Goal: Task Accomplishment & Management: Manage account settings

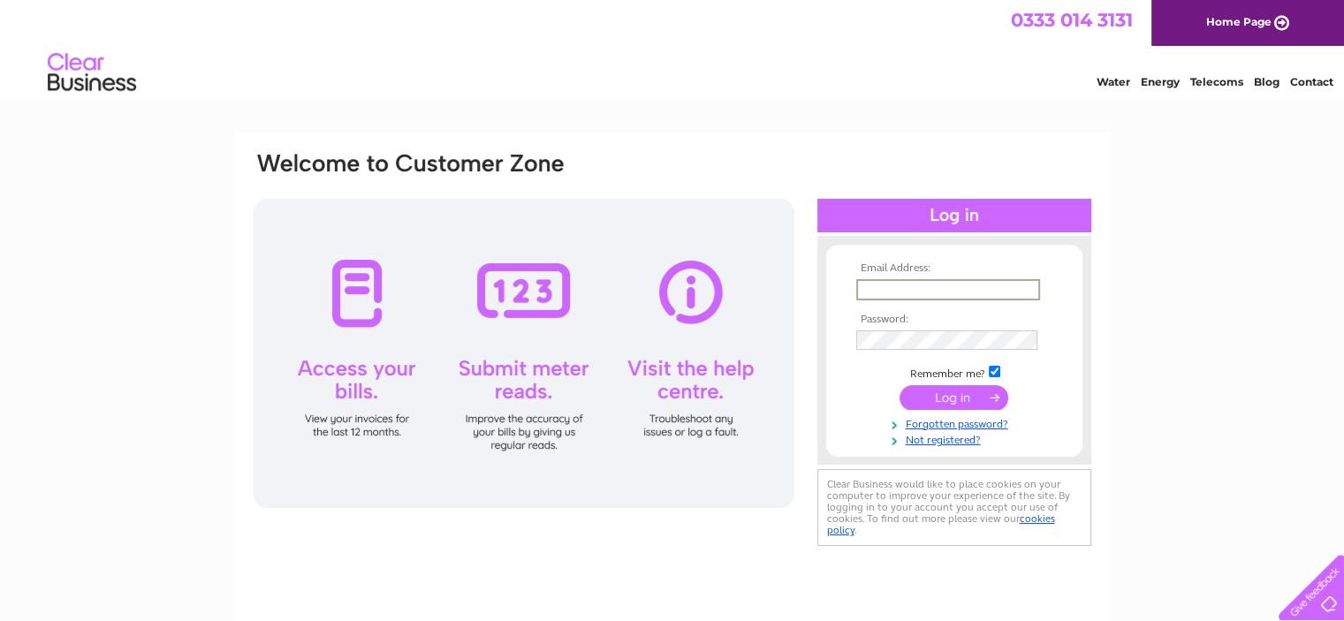
click at [901, 289] on input "text" at bounding box center [948, 289] width 184 height 21
type input "davidvbishop52@gmail.com"
click at [919, 386] on input "submit" at bounding box center [954, 396] width 109 height 25
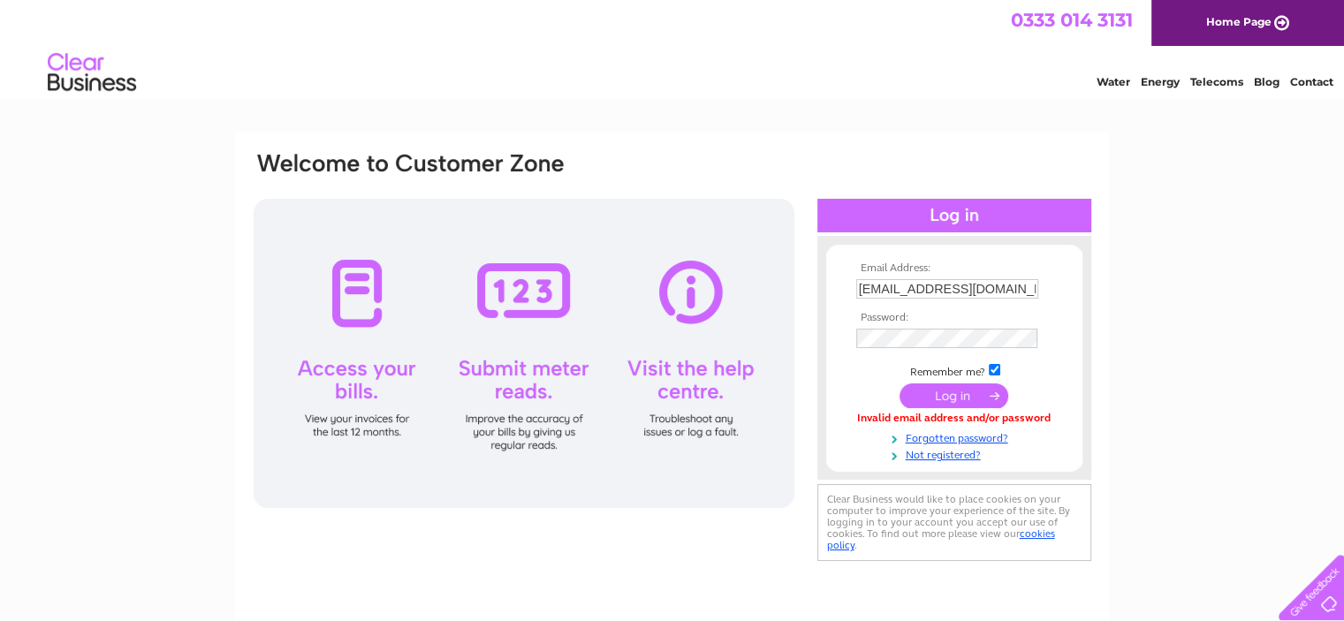
click at [937, 391] on input "submit" at bounding box center [954, 396] width 109 height 25
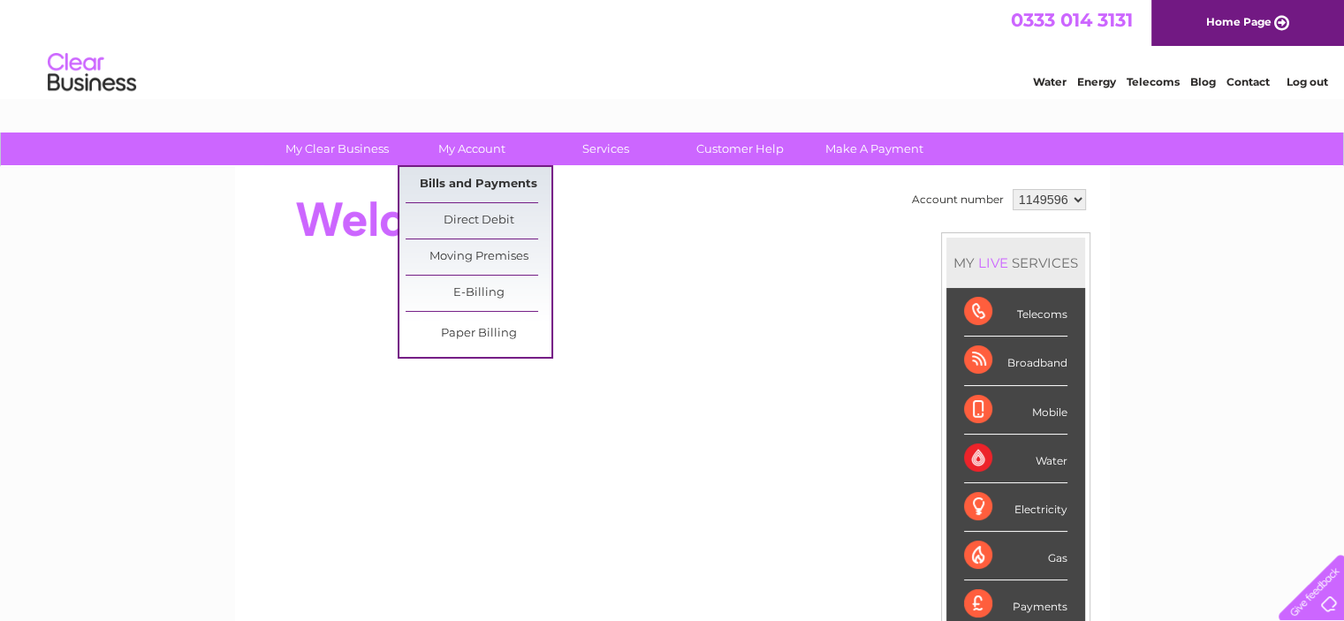
click at [455, 185] on link "Bills and Payments" at bounding box center [479, 184] width 146 height 35
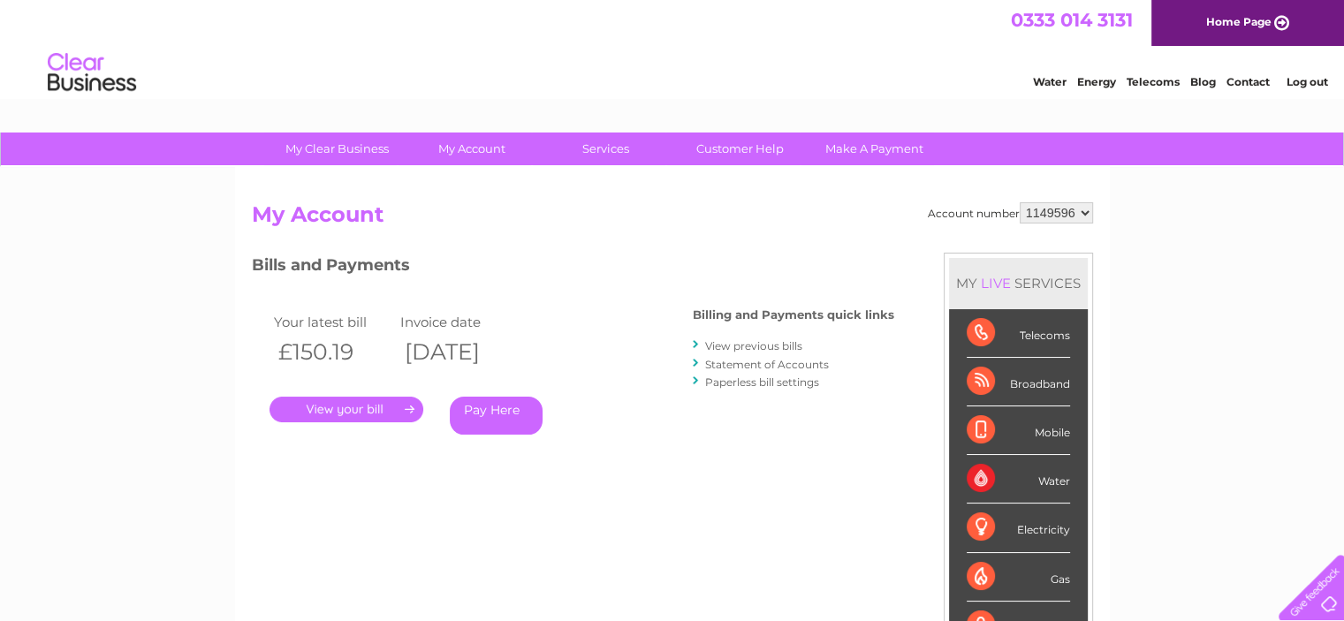
click at [378, 409] on link "." at bounding box center [347, 410] width 154 height 26
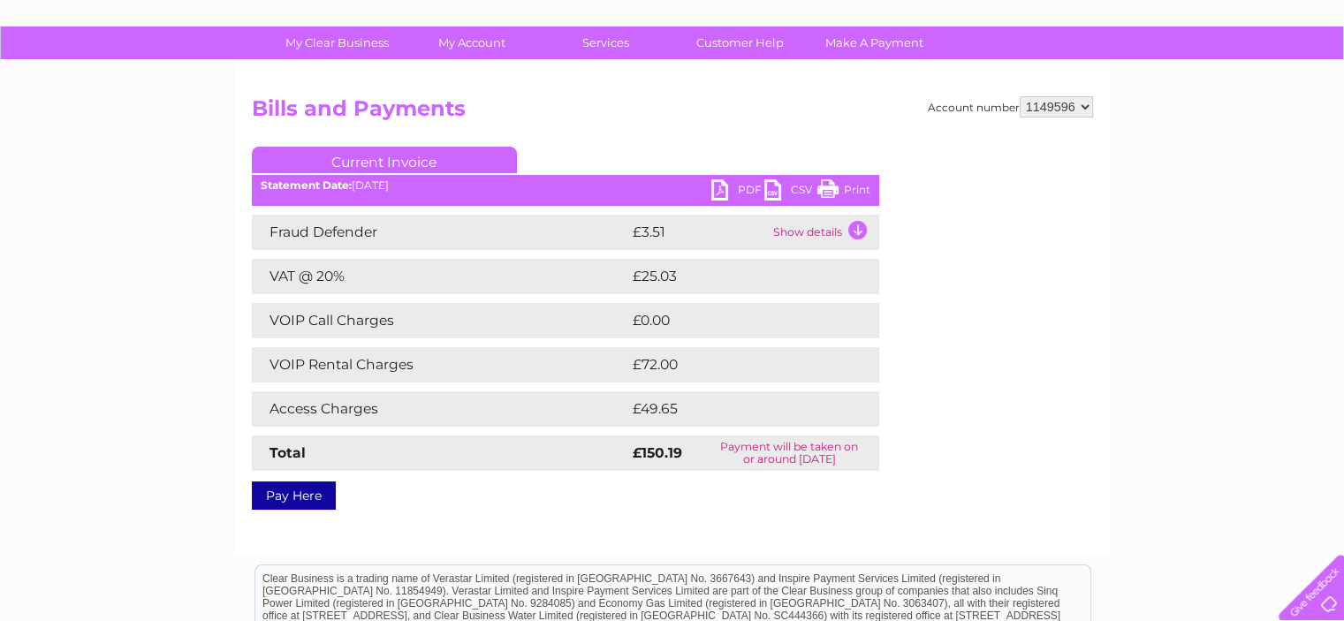
scroll to position [110, 0]
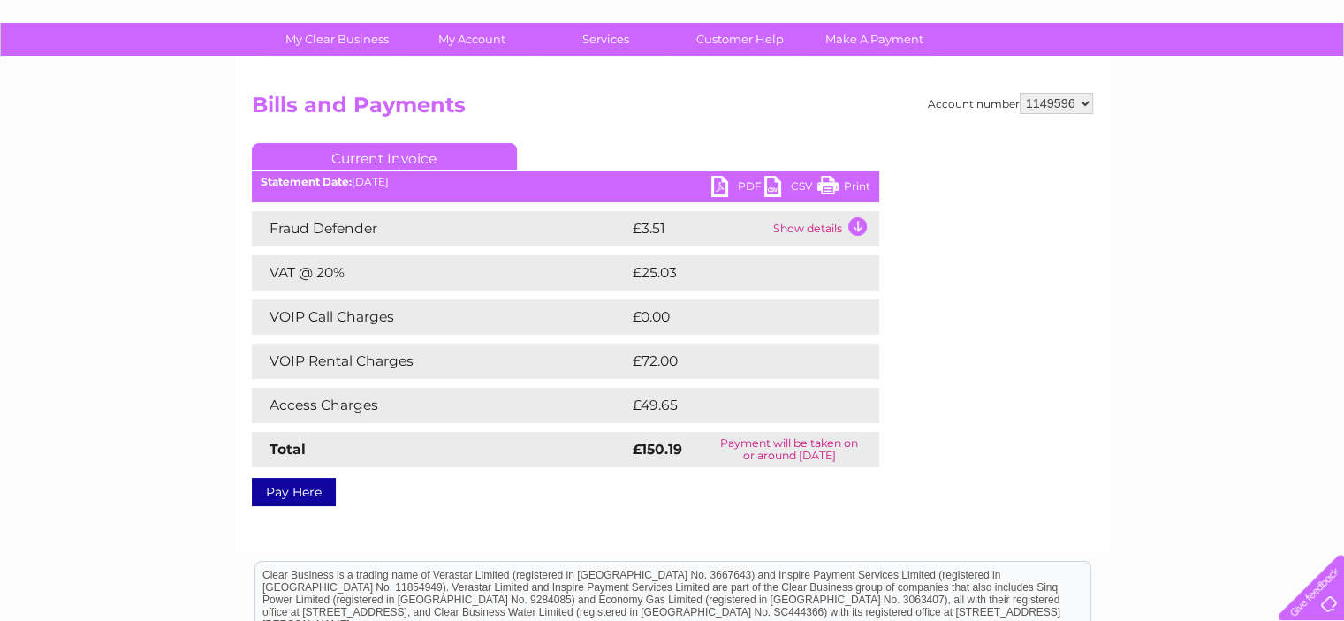
click at [718, 183] on link "PDF" at bounding box center [737, 189] width 53 height 26
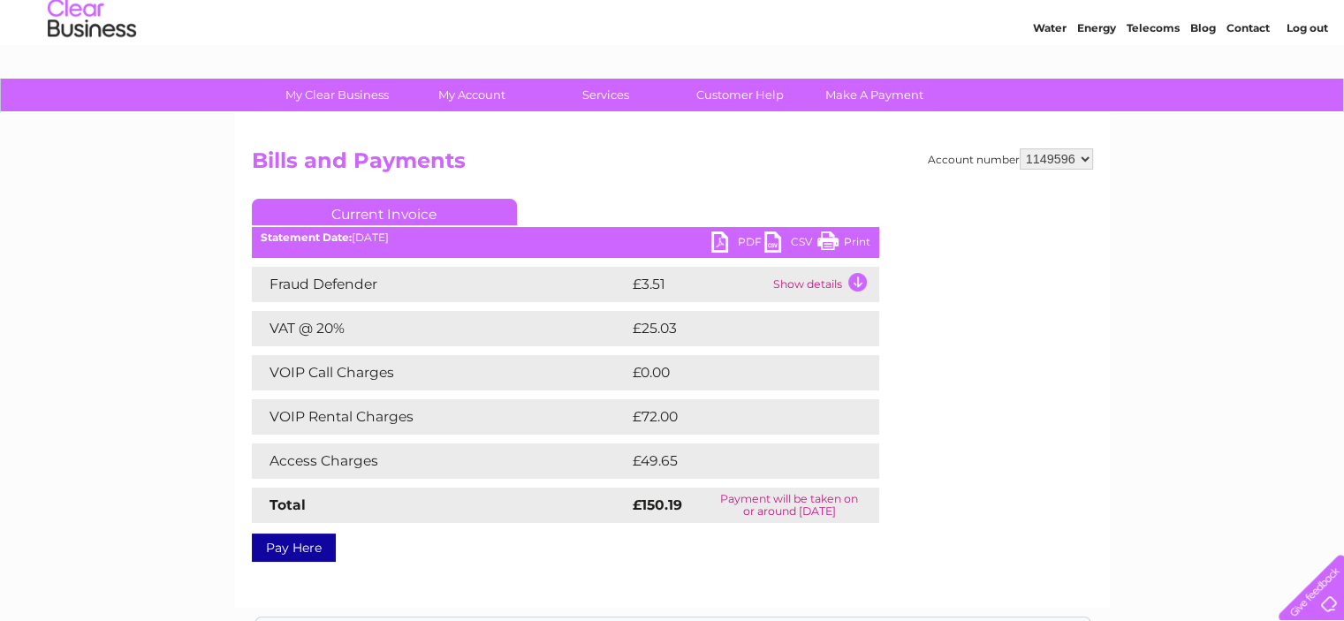
scroll to position [0, 0]
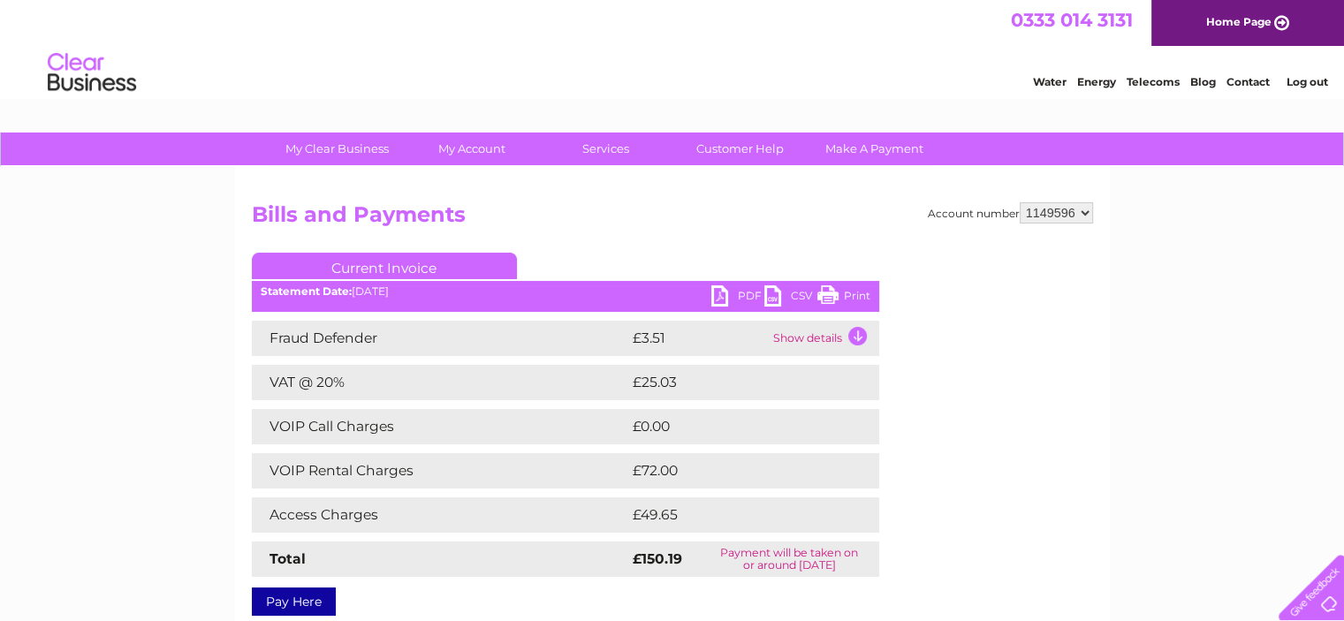
click at [1301, 84] on link "Log out" at bounding box center [1307, 81] width 42 height 13
